Goal: Information Seeking & Learning: Learn about a topic

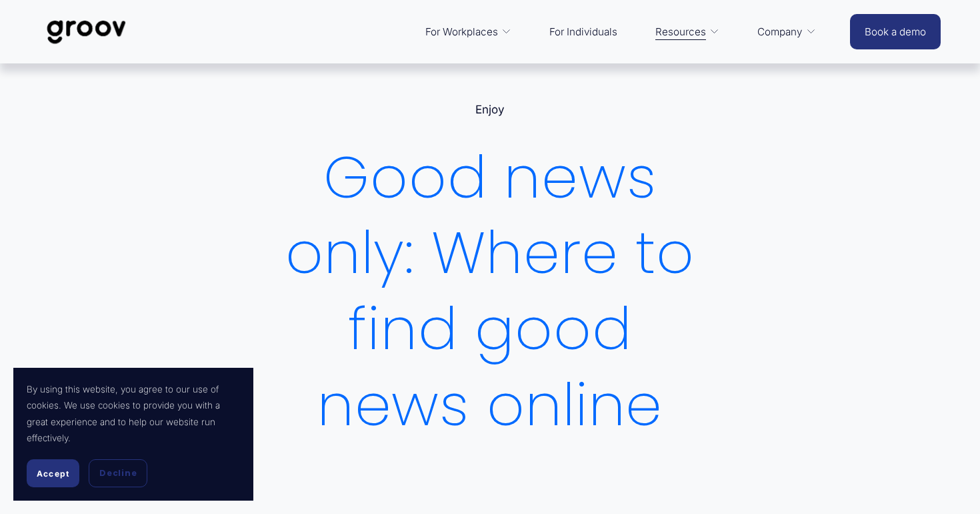
click at [53, 470] on span "Accept" at bounding box center [53, 473] width 33 height 10
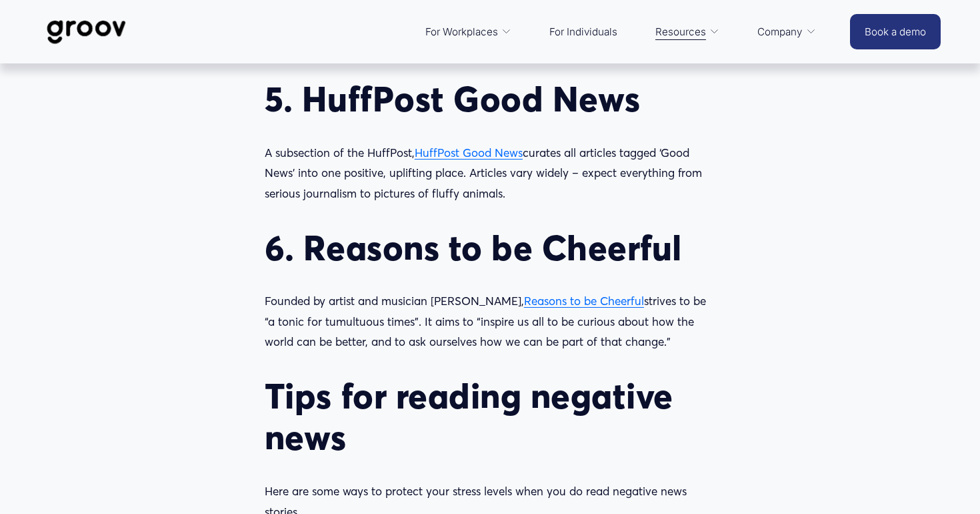
scroll to position [1783, 0]
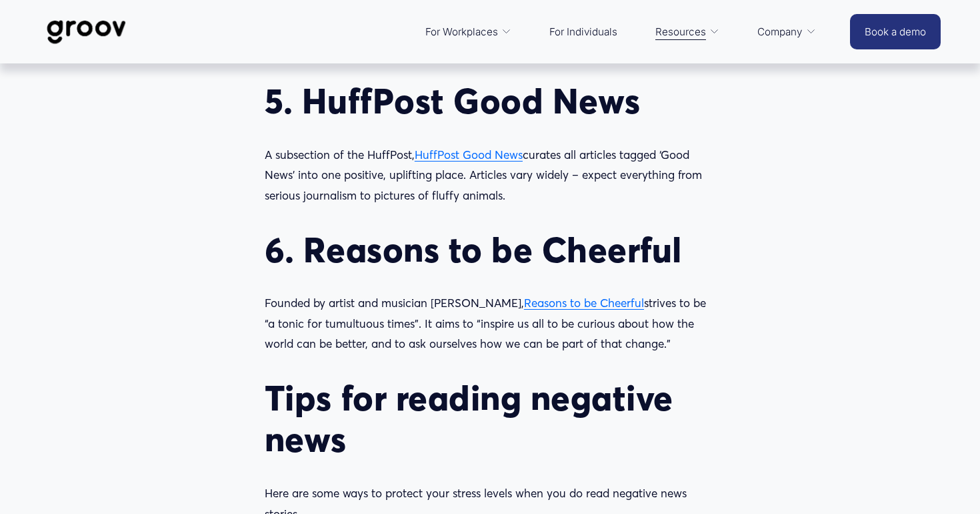
click at [546, 295] on span "Reasons to be Cheerful" at bounding box center [584, 302] width 120 height 14
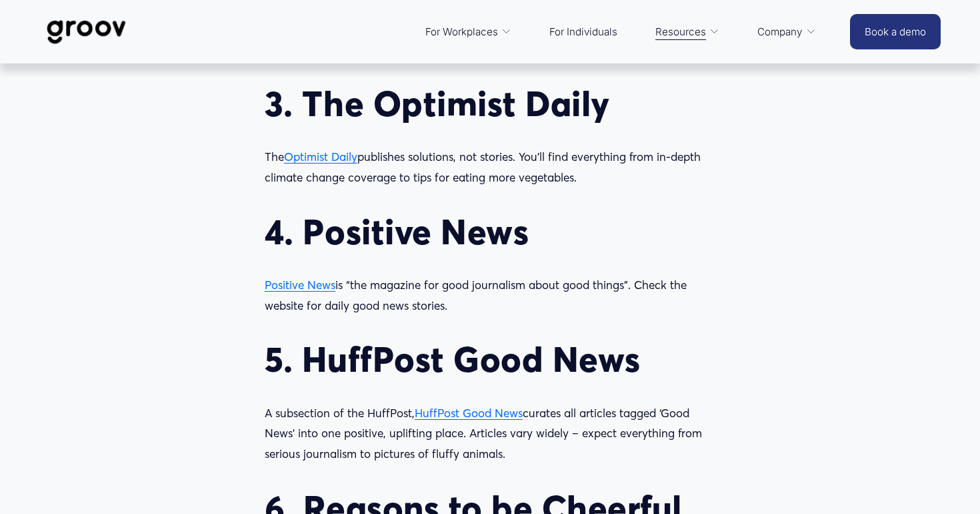
scroll to position [1447, 0]
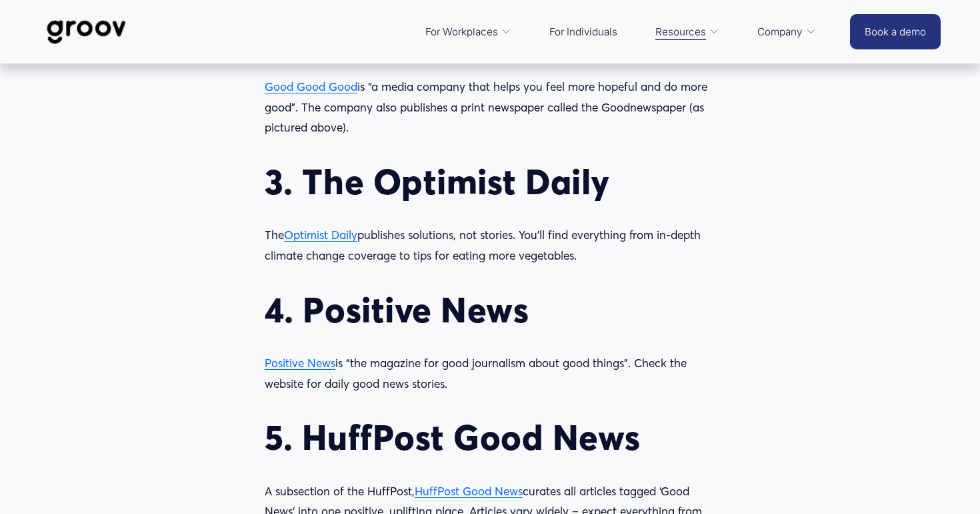
click at [312, 355] on span "Positive News" at bounding box center [300, 362] width 71 height 14
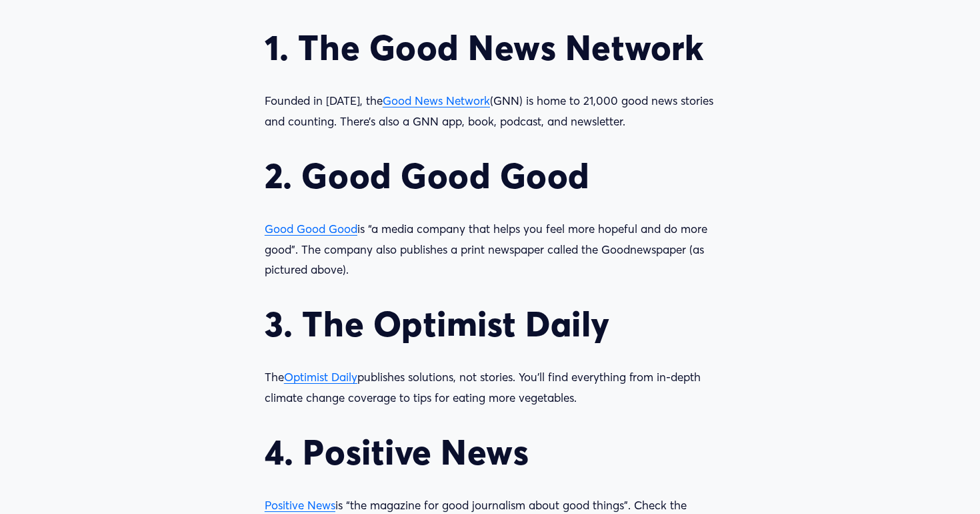
scroll to position [1306, 0]
click at [330, 221] on span "Good Good Good" at bounding box center [311, 228] width 93 height 14
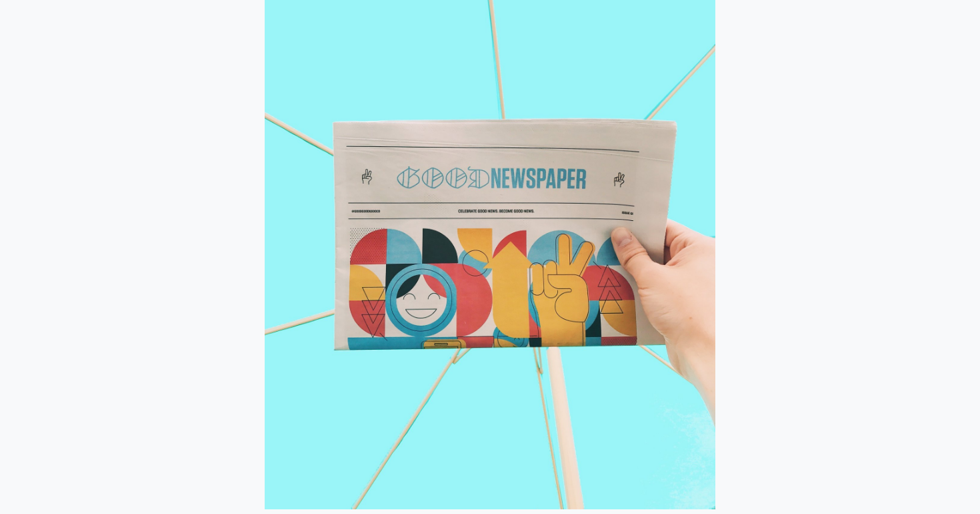
scroll to position [572, 0]
